Goal: Register for event/course

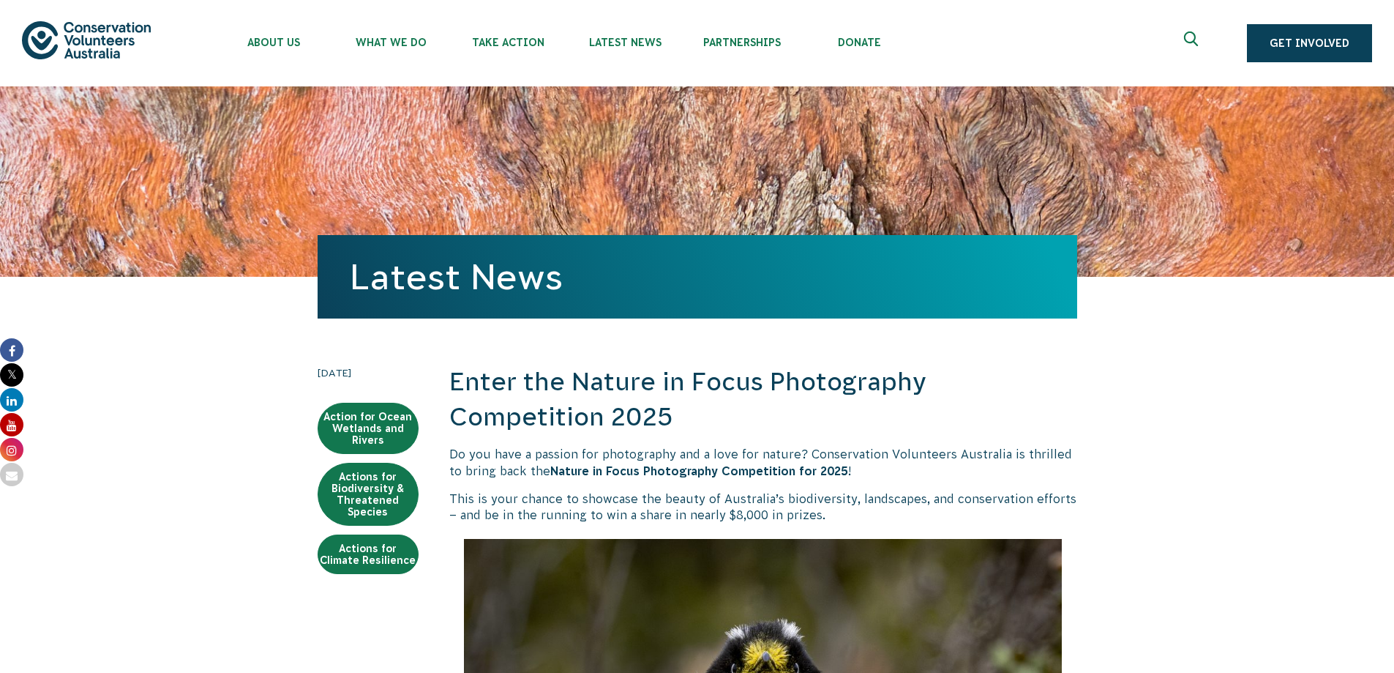
scroll to position [640, 0]
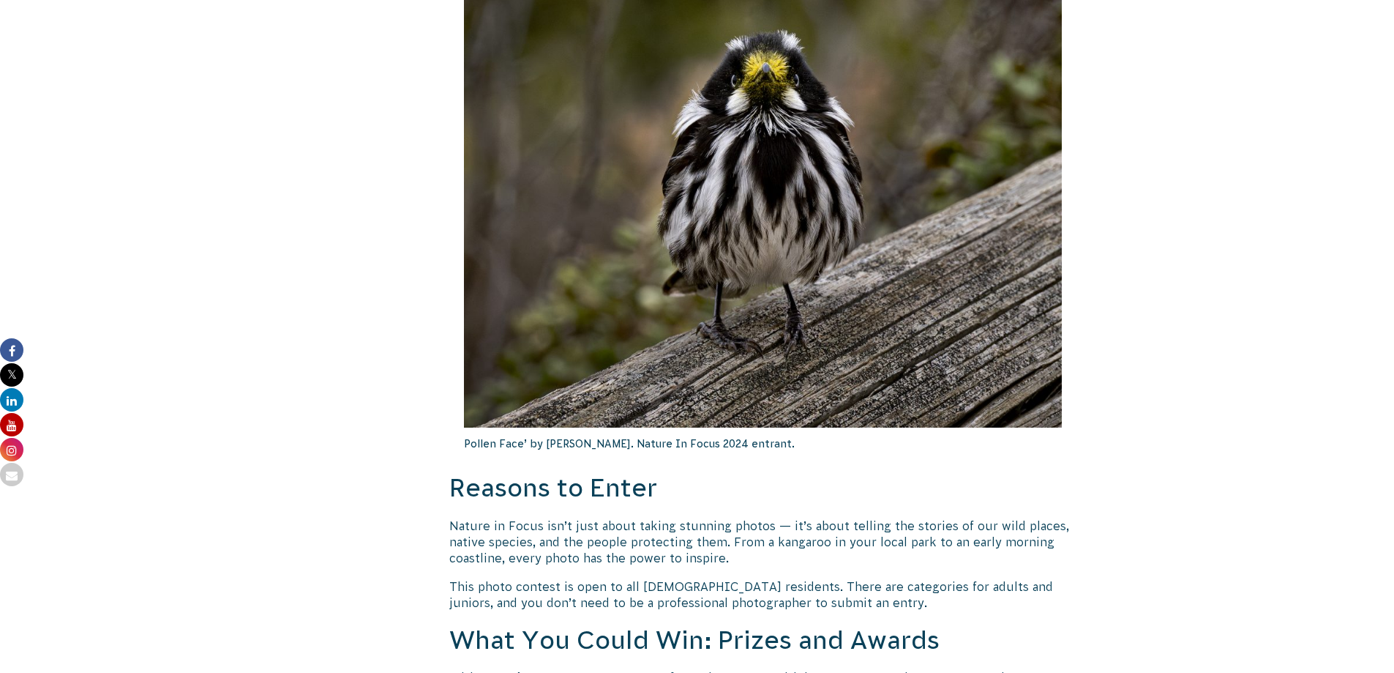
scroll to position [1177, 0]
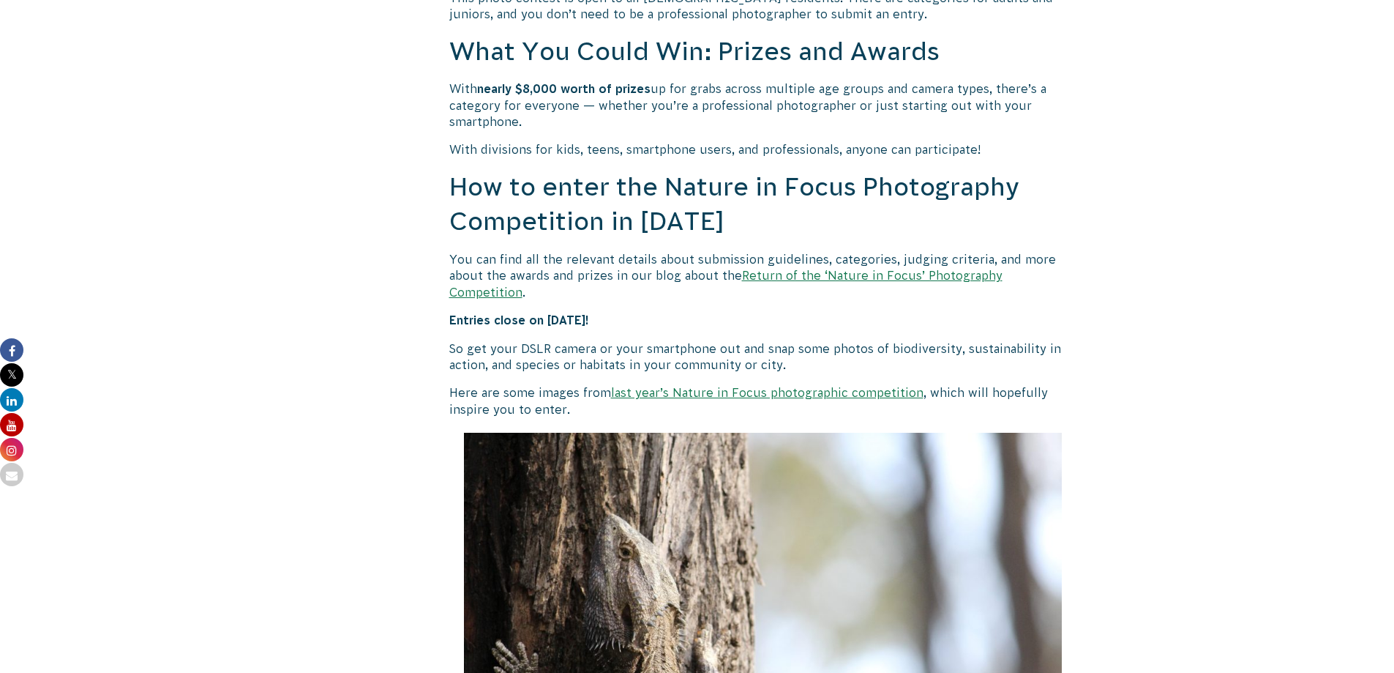
click at [834, 283] on p "You can find all the relevant details about submission guidelines, categories, …" at bounding box center [763, 275] width 628 height 49
click at [834, 279] on link "Return of the ‘Nature in Focus’ Photography Competition" at bounding box center [725, 283] width 553 height 29
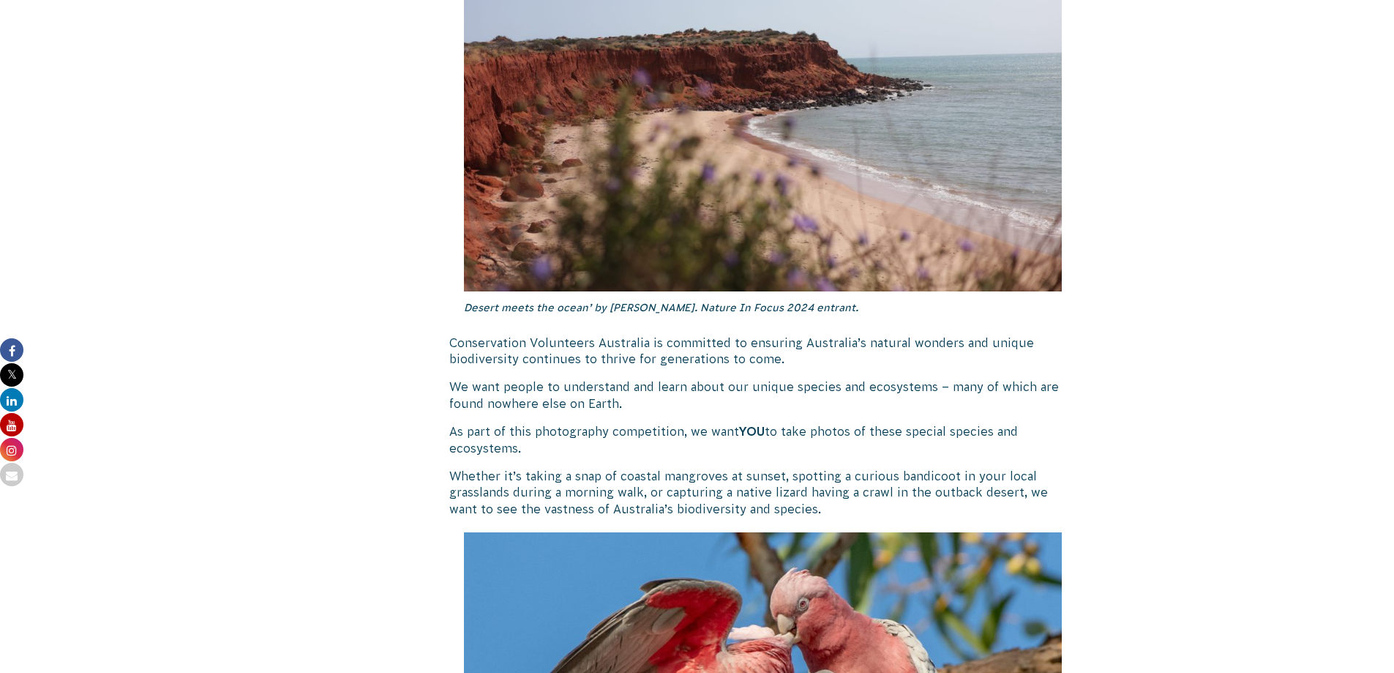
scroll to position [1766, 0]
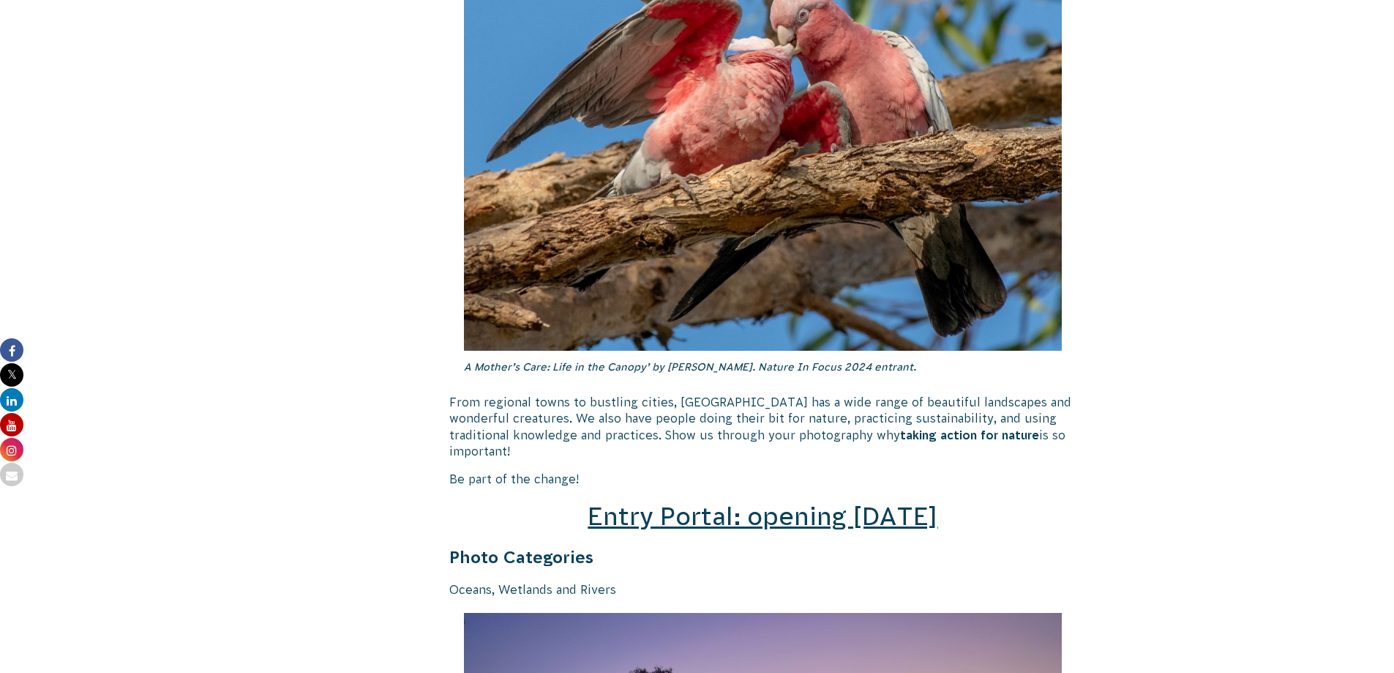
click at [875, 502] on span "Entry Portal: opening July 4" at bounding box center [763, 516] width 350 height 28
